Goal: Information Seeking & Learning: Learn about a topic

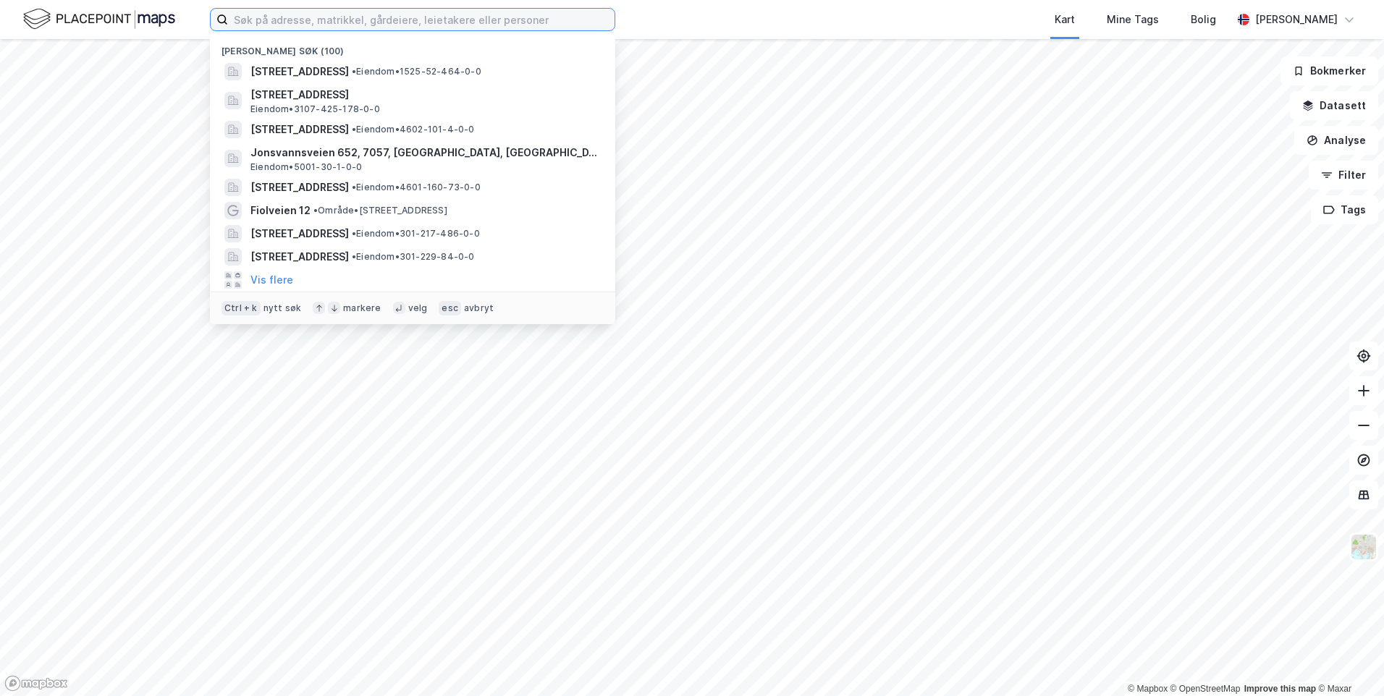
click at [319, 19] on input at bounding box center [421, 20] width 386 height 22
paste input "Grønebrekka 58"
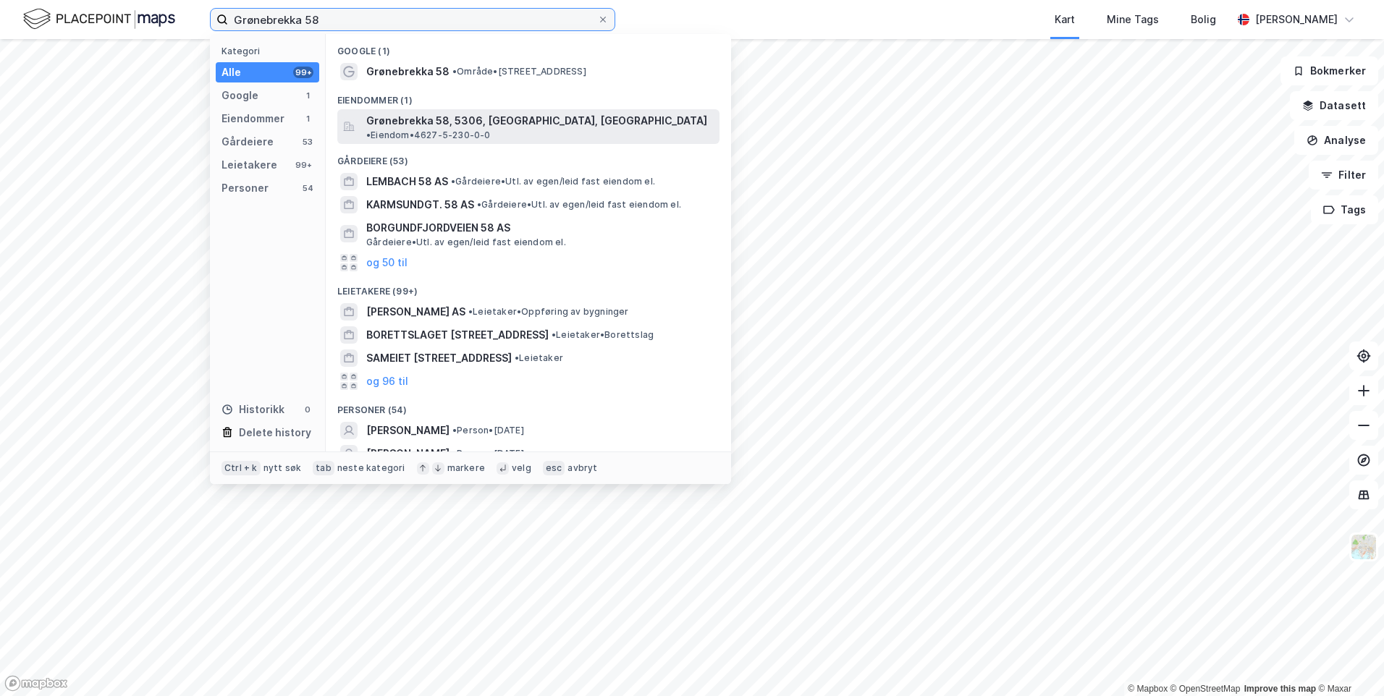
type input "Grønebrekka 58"
click at [468, 116] on span "Grønebrekka 58, 5306, [GEOGRAPHIC_DATA], [GEOGRAPHIC_DATA]" at bounding box center [536, 120] width 341 height 17
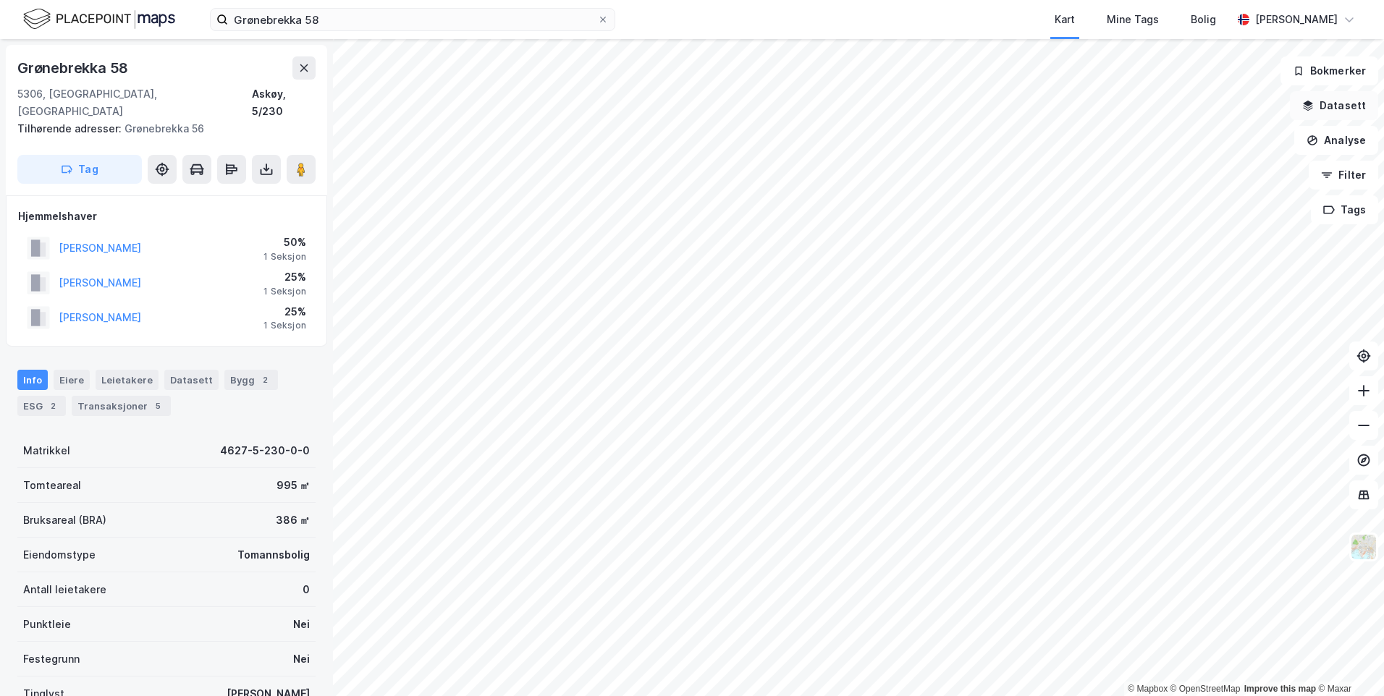
click at [1355, 111] on button "Datasett" at bounding box center [1334, 105] width 88 height 29
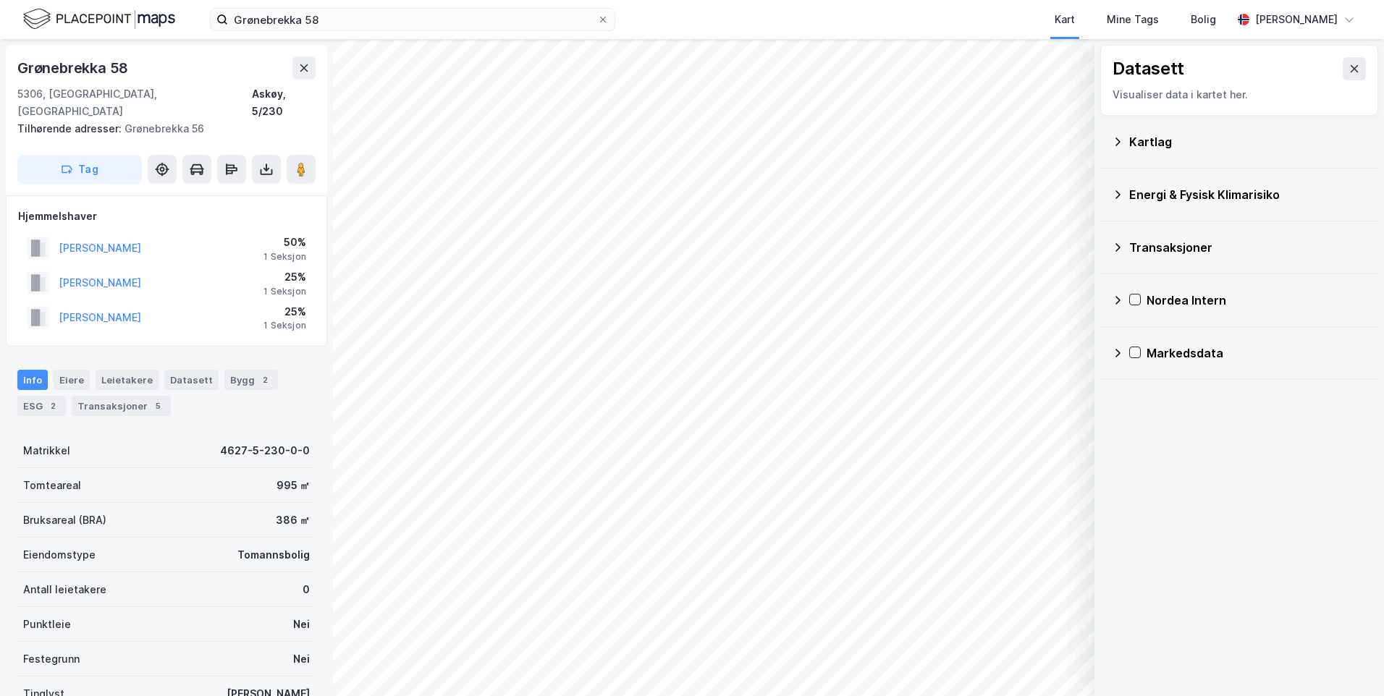
click at [1117, 138] on icon at bounding box center [1118, 142] width 12 height 12
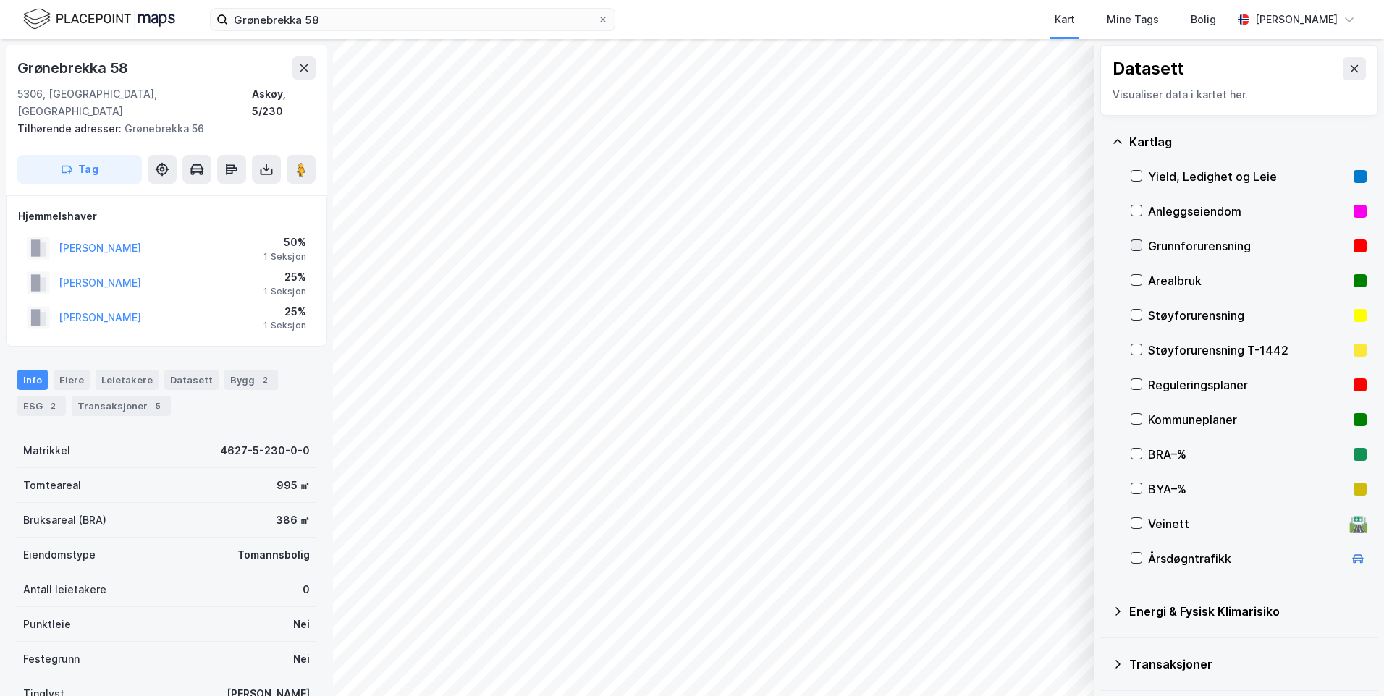
click at [1137, 247] on icon at bounding box center [1137, 245] width 8 height 5
click at [1122, 138] on icon at bounding box center [1118, 142] width 12 height 12
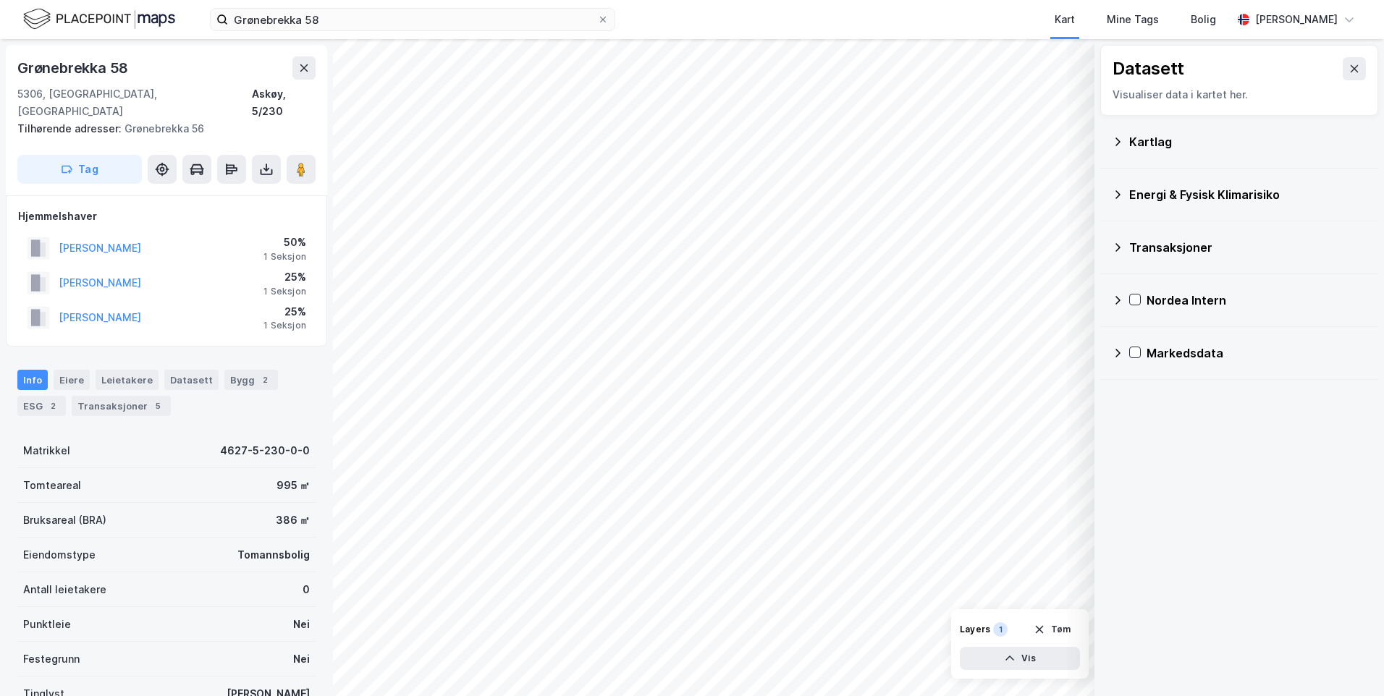
click at [1115, 191] on icon at bounding box center [1118, 195] width 12 height 12
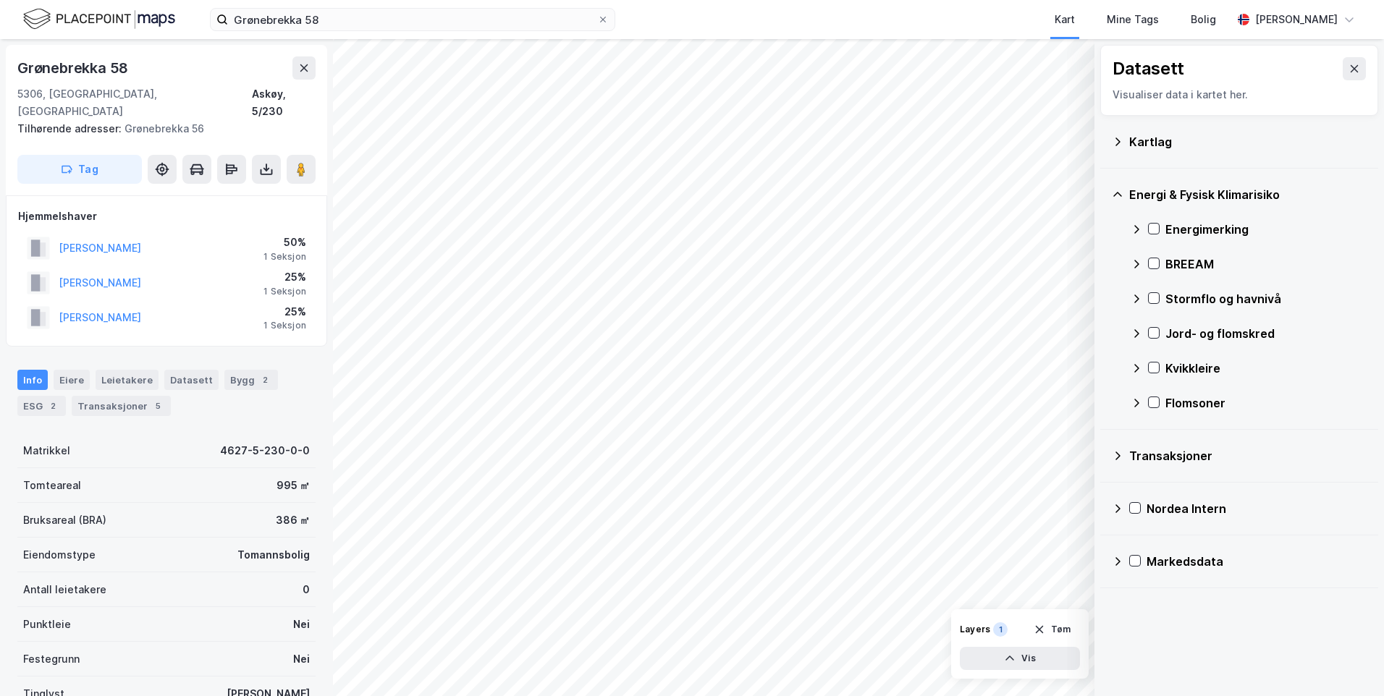
click at [1134, 230] on icon at bounding box center [1136, 230] width 12 height 12
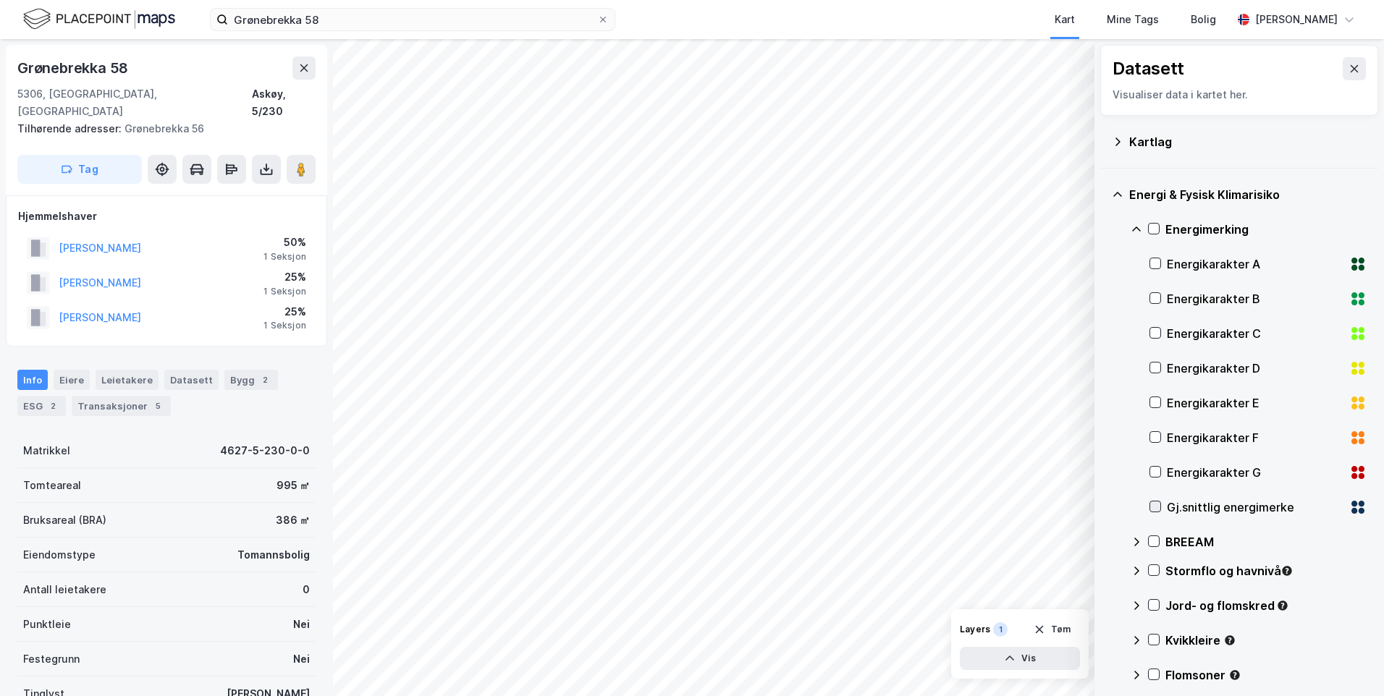
click at [1154, 509] on icon at bounding box center [1155, 506] width 8 height 5
click at [1136, 228] on icon at bounding box center [1136, 229] width 9 height 5
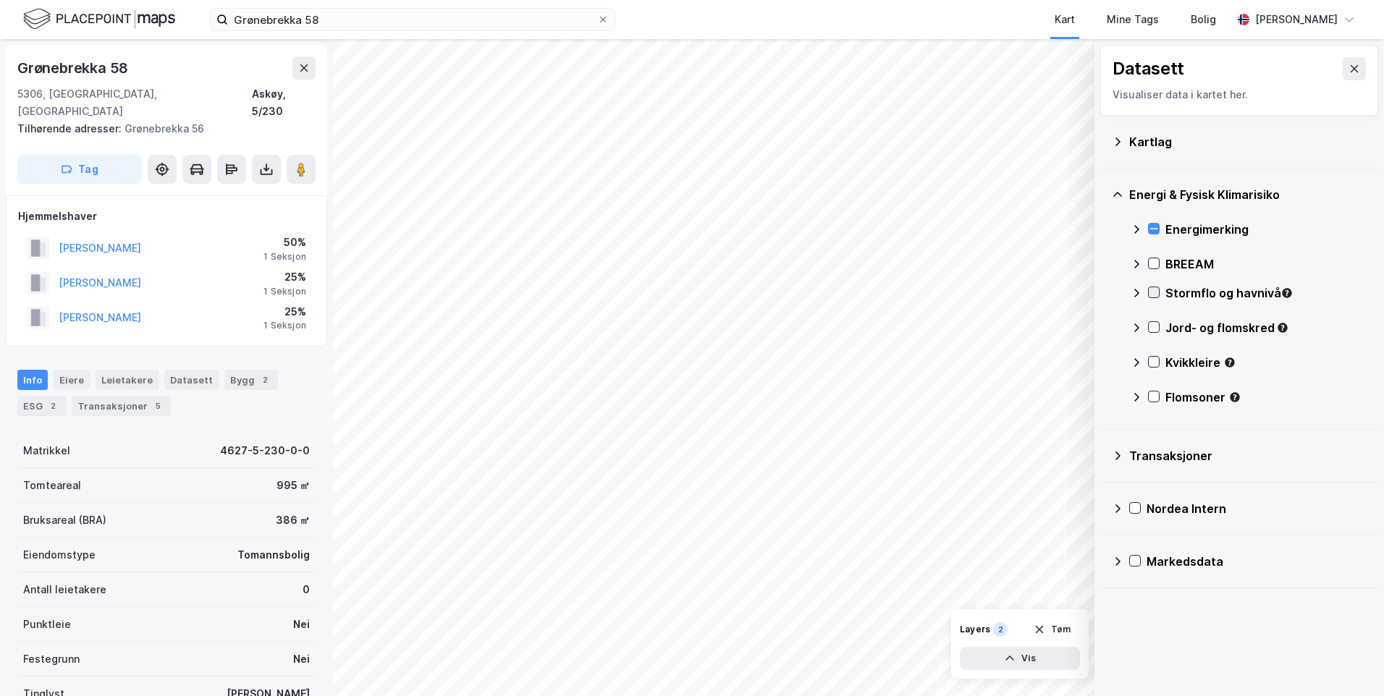
click at [1157, 292] on icon at bounding box center [1154, 292] width 10 height 10
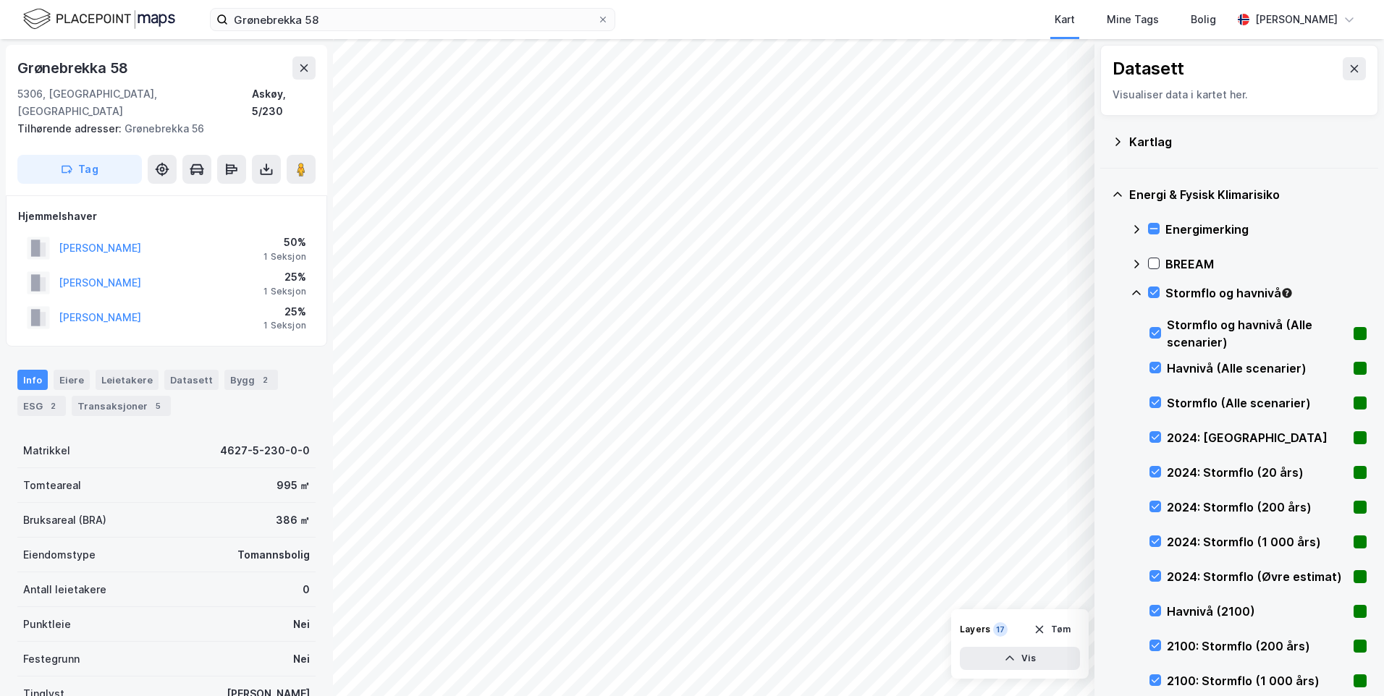
click at [1137, 290] on icon at bounding box center [1136, 293] width 12 height 12
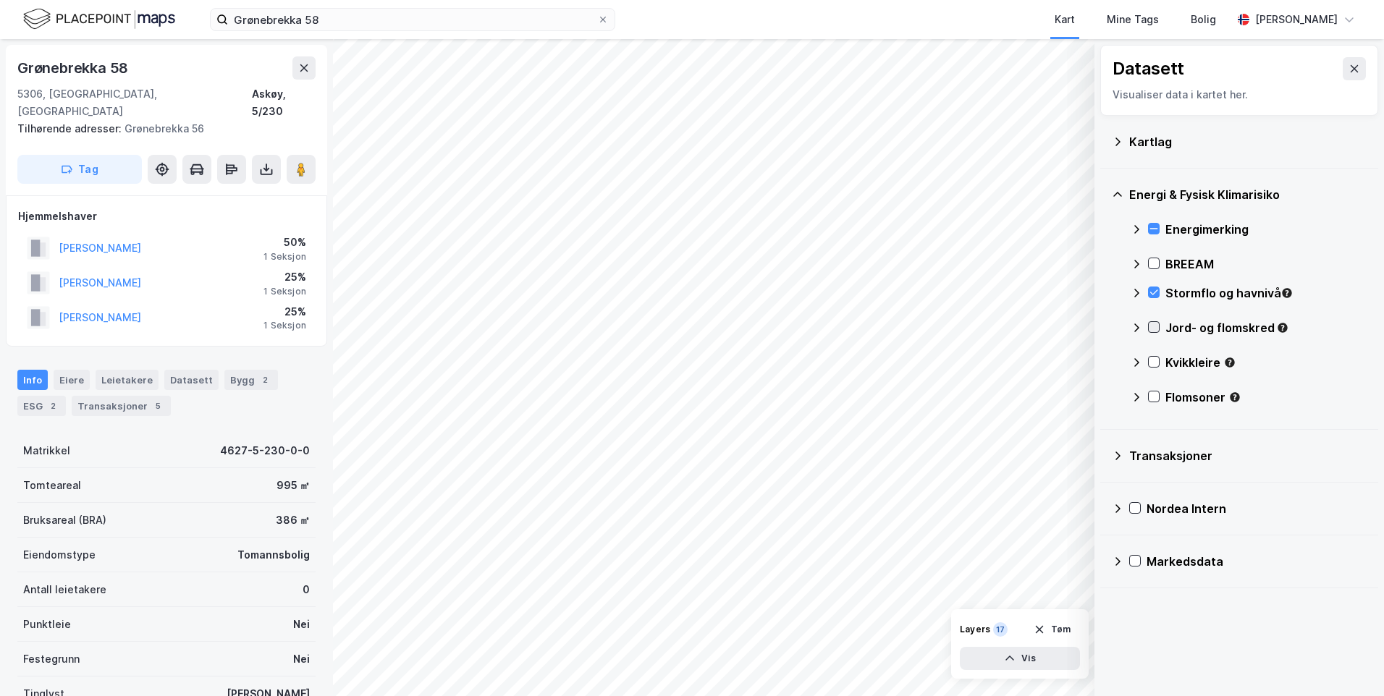
click at [1154, 323] on icon at bounding box center [1154, 327] width 10 height 10
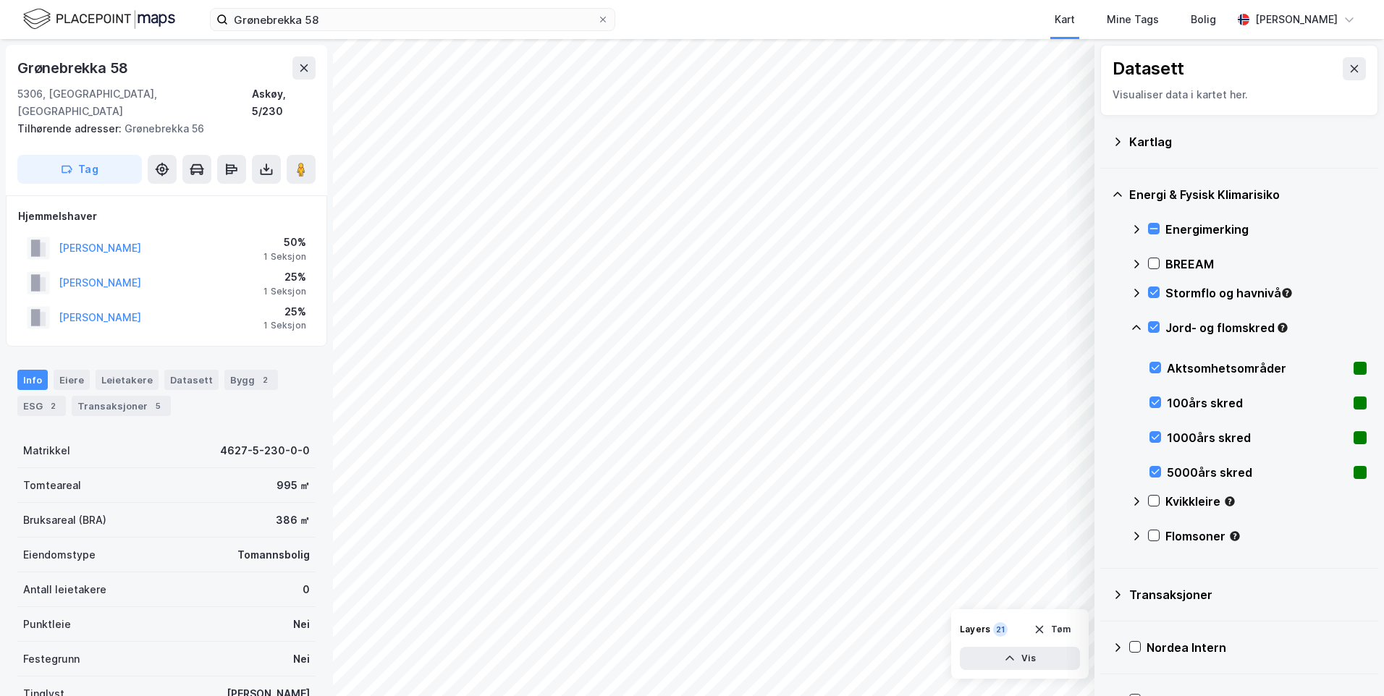
click at [1131, 326] on icon at bounding box center [1136, 328] width 12 height 12
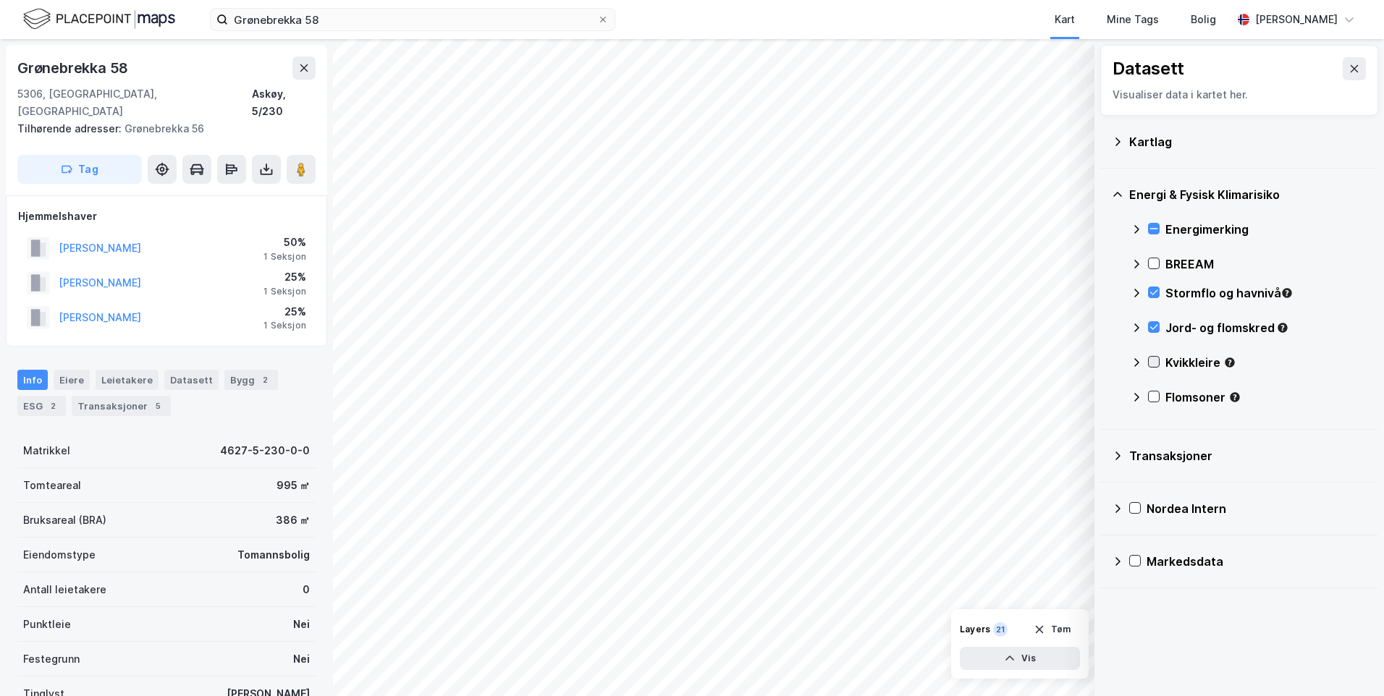
click at [1158, 364] on icon at bounding box center [1154, 362] width 10 height 10
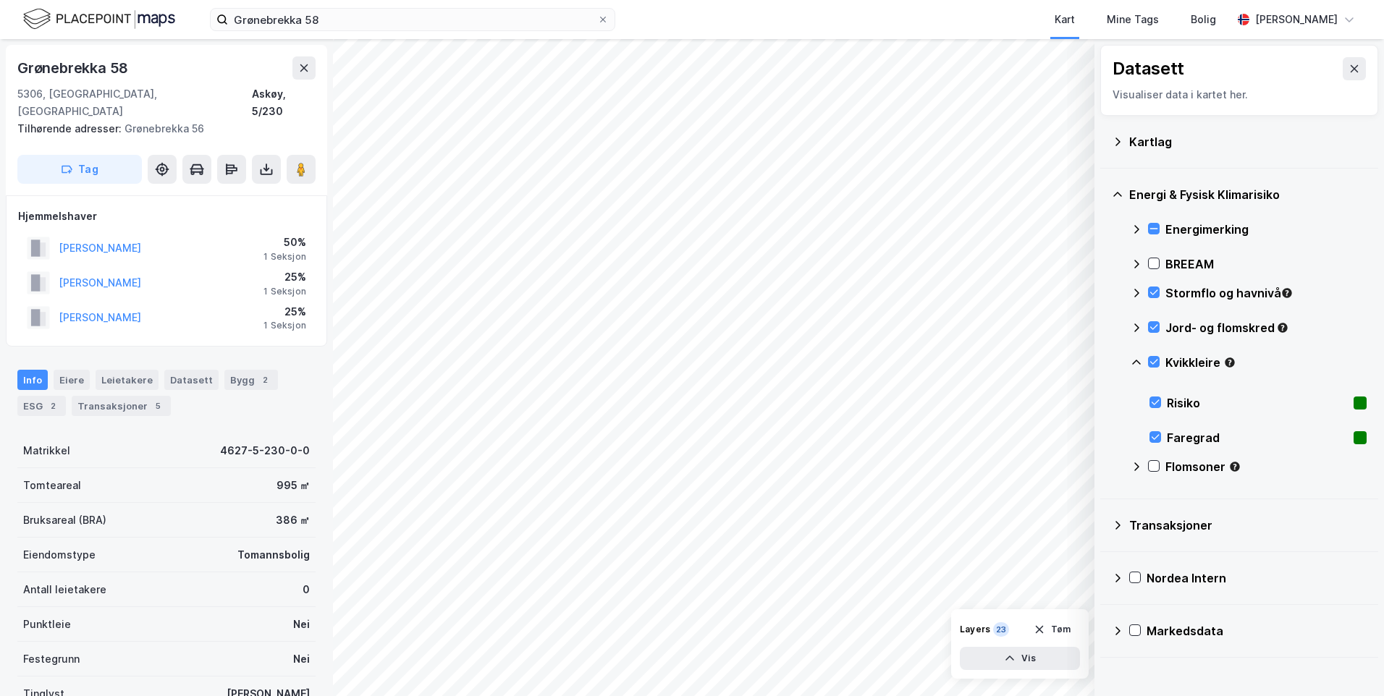
click at [1132, 360] on icon at bounding box center [1136, 363] width 12 height 12
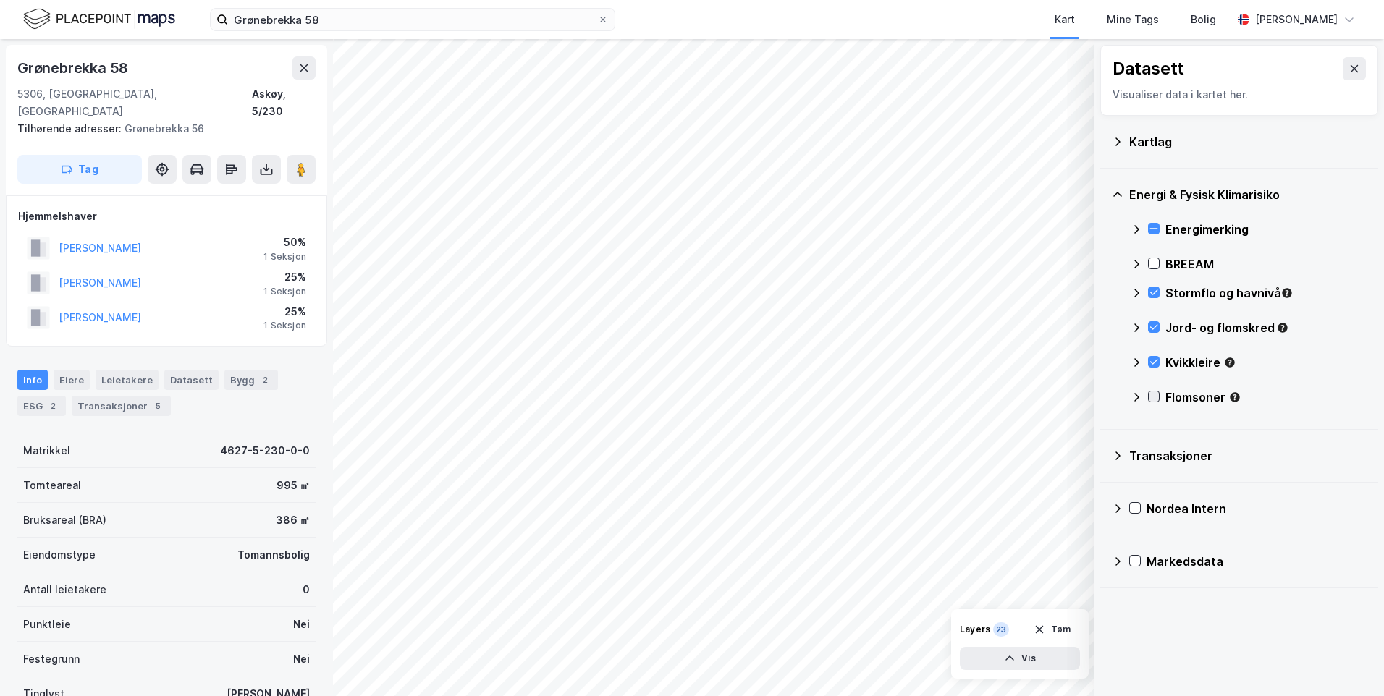
click at [1155, 396] on icon at bounding box center [1154, 397] width 10 height 10
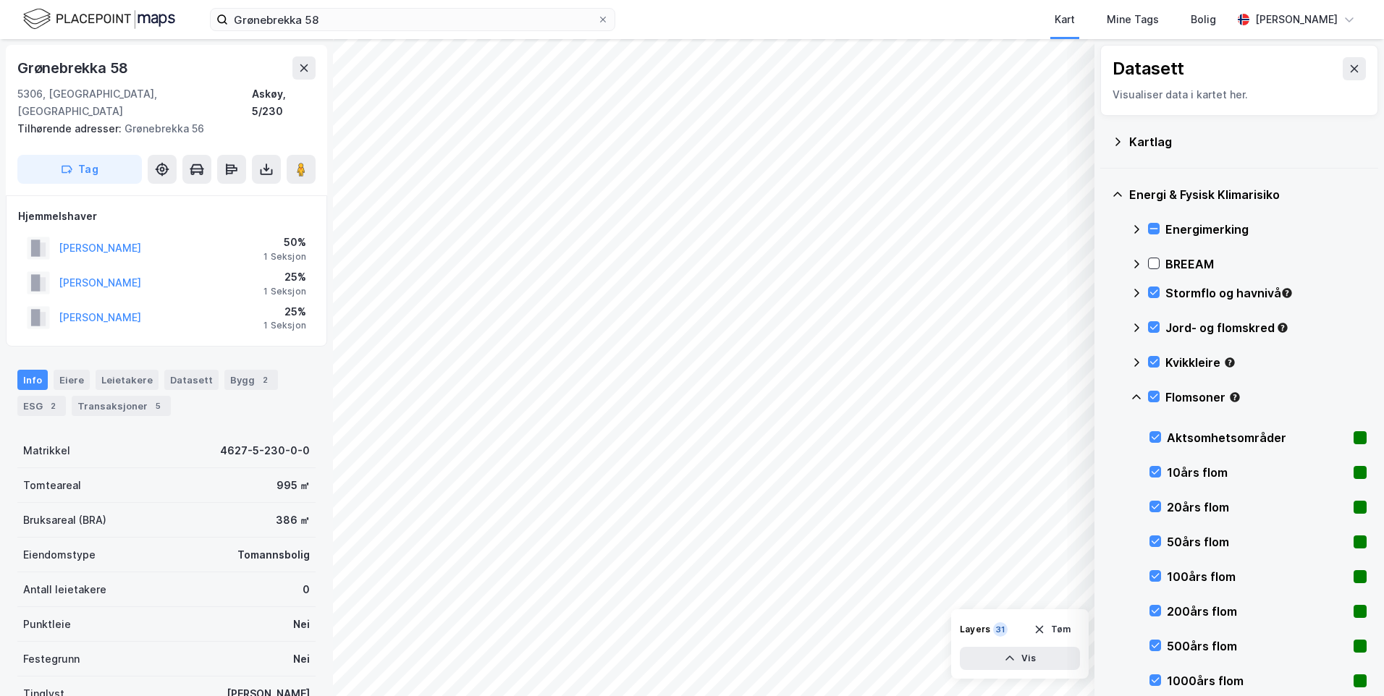
click at [1138, 395] on icon at bounding box center [1136, 398] width 12 height 12
